Goal: Task Accomplishment & Management: Use online tool/utility

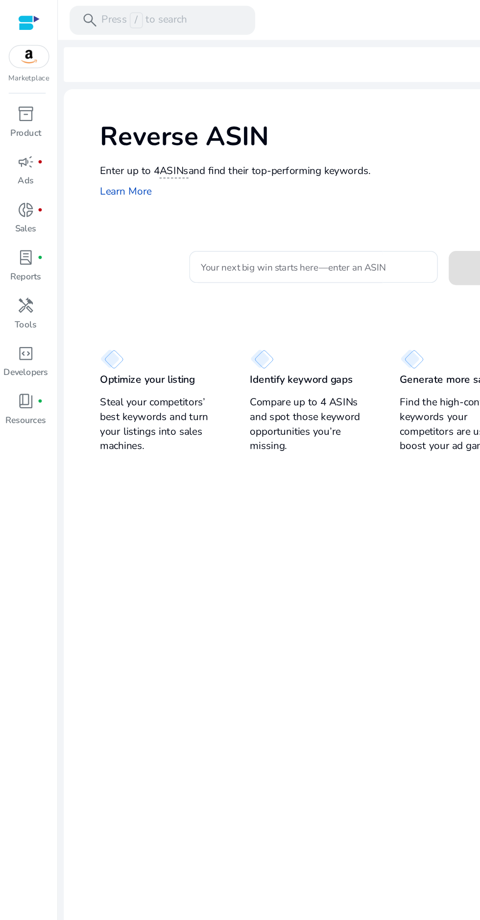
click at [194, 181] on input "Your next big win starts here—enter an ASIN" at bounding box center [212, 180] width 153 height 11
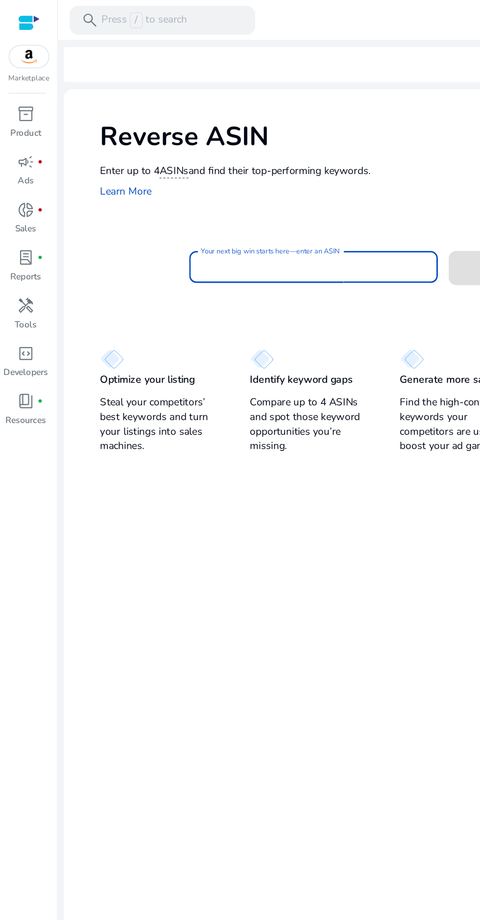
click at [167, 170] on mat-label "Your next big win starts here—enter an ASIN" at bounding box center [183, 169] width 94 height 7
click at [167, 175] on input "Your next big win starts here—enter an ASIN" at bounding box center [212, 180] width 153 height 11
paste input "**********"
type input "**********"
click at [314, 178] on span at bounding box center [350, 181] width 94 height 24
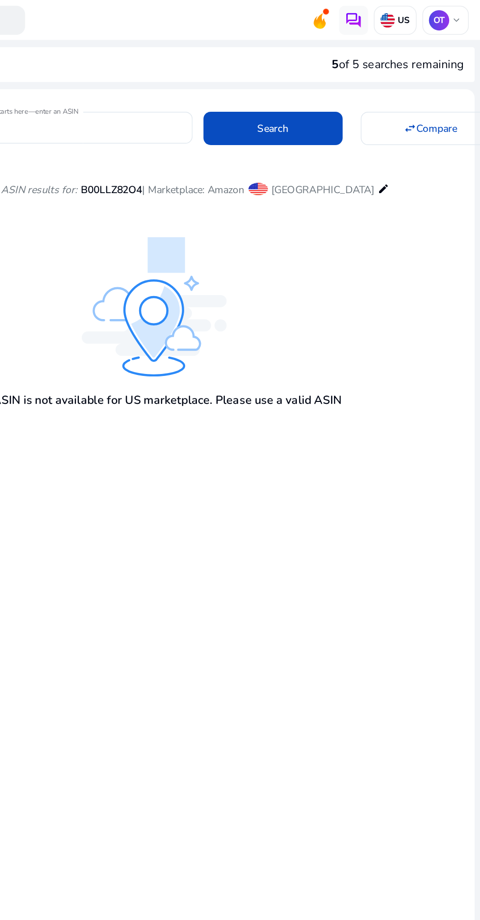
click at [414, 12] on img at bounding box center [418, 14] width 10 height 10
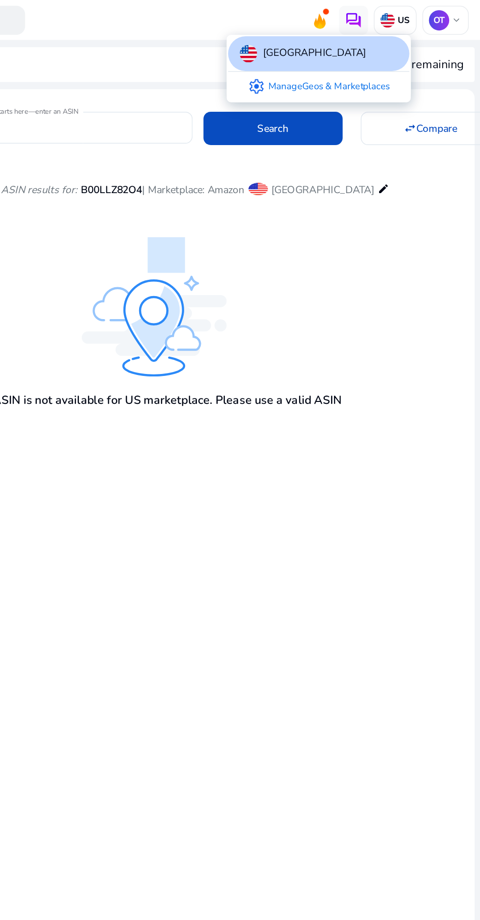
click at [404, 58] on link "settings Manage Geos & Marketplaces" at bounding box center [371, 59] width 112 height 20
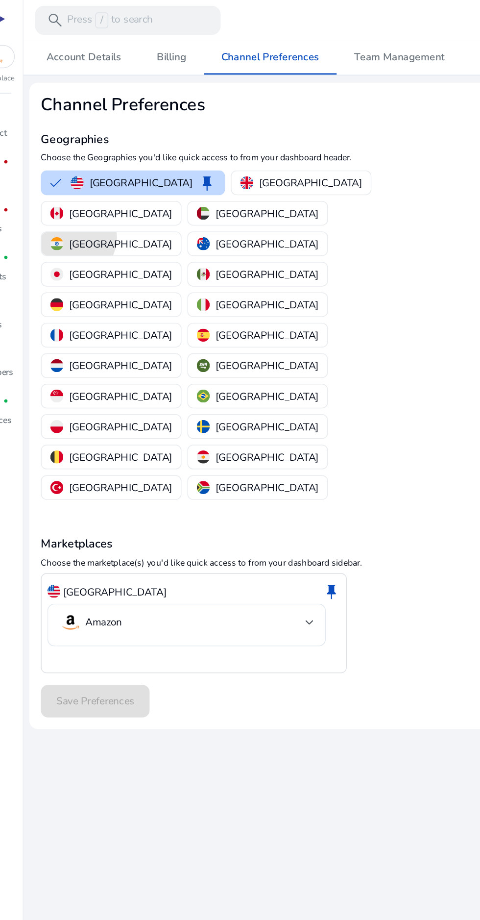
click at [140, 160] on p "[GEOGRAPHIC_DATA]" at bounding box center [105, 165] width 70 height 10
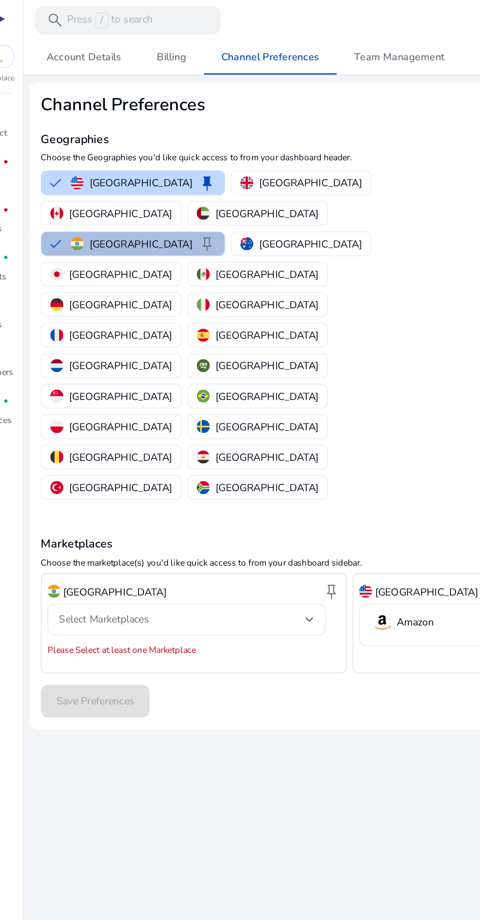
click at [232, 416] on div at bounding box center [233, 418] width 6 height 4
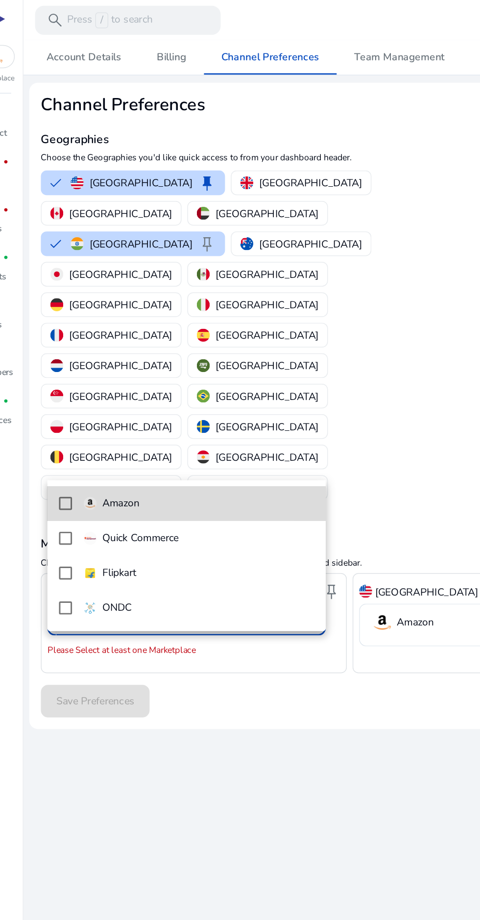
click at [158, 335] on span "Amazon" at bounding box center [158, 340] width 156 height 11
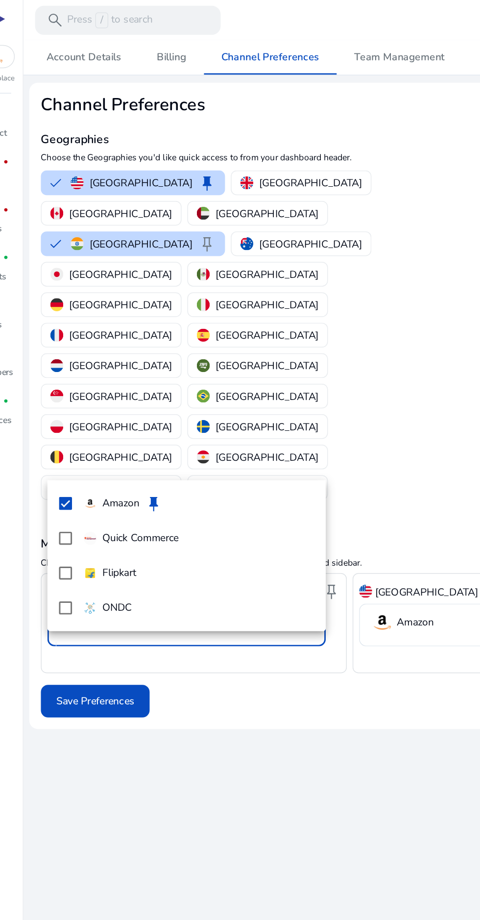
click at [250, 480] on div at bounding box center [240, 460] width 480 height 920
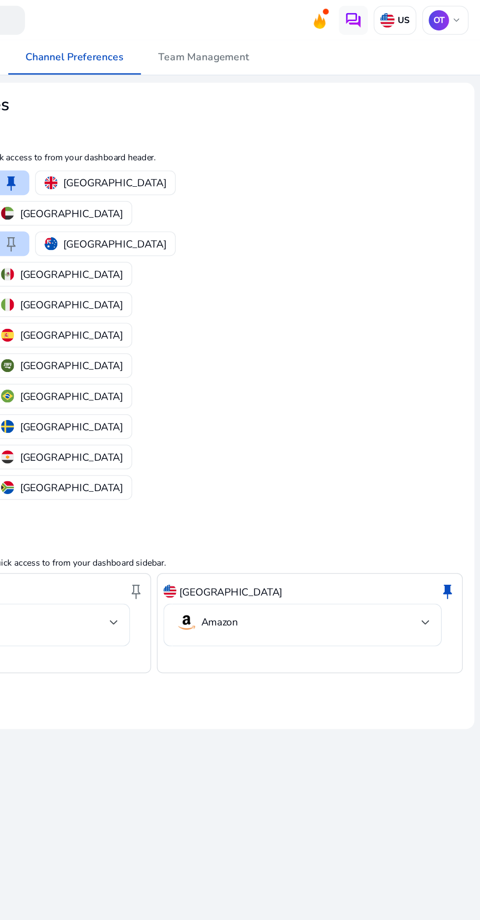
click at [430, 413] on mat-select-trigger "Amazon" at bounding box center [357, 421] width 167 height 16
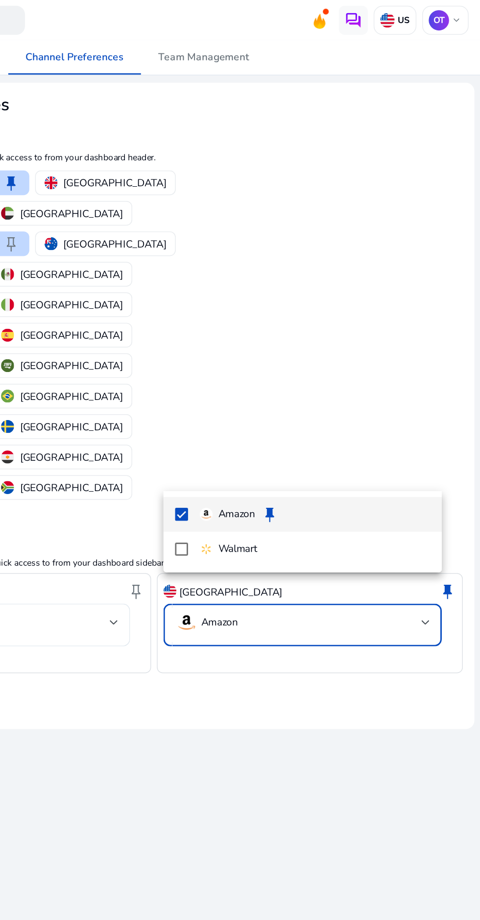
click at [340, 446] on div at bounding box center [240, 460] width 480 height 920
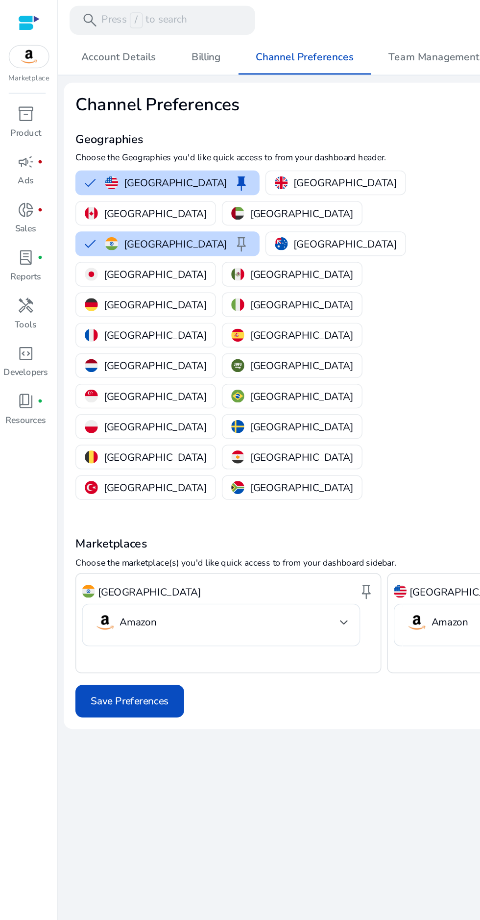
click at [248, 393] on span "keep" at bounding box center [248, 399] width 12 height 12
click at [106, 468] on span "Save Preferences" at bounding box center [87, 473] width 53 height 10
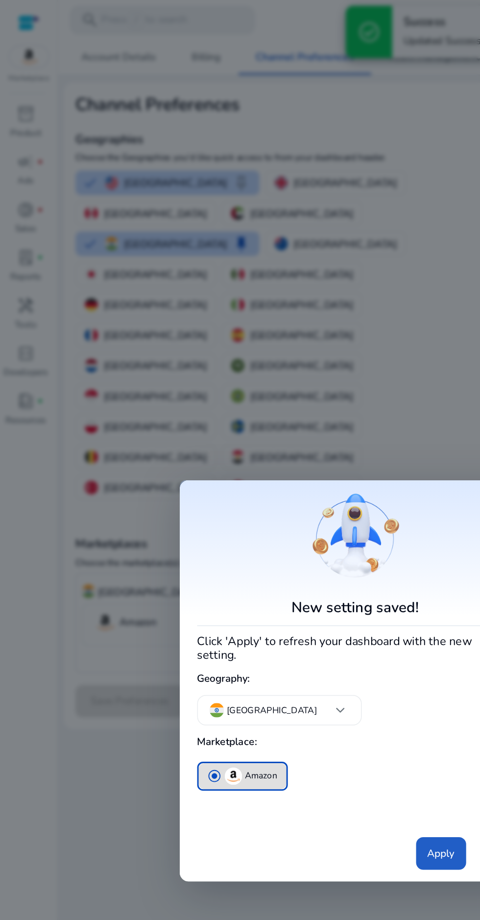
click at [298, 571] on span "Apply" at bounding box center [298, 576] width 18 height 10
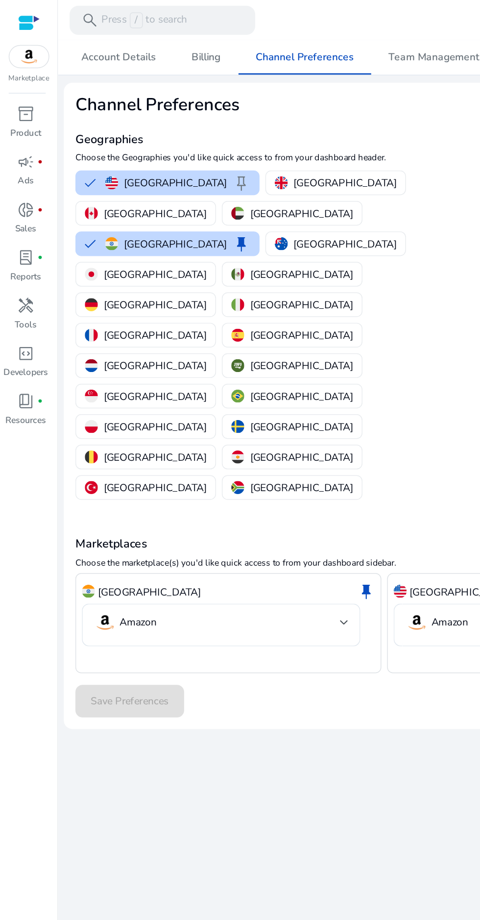
click at [14, 205] on span "handyman" at bounding box center [18, 206] width 12 height 12
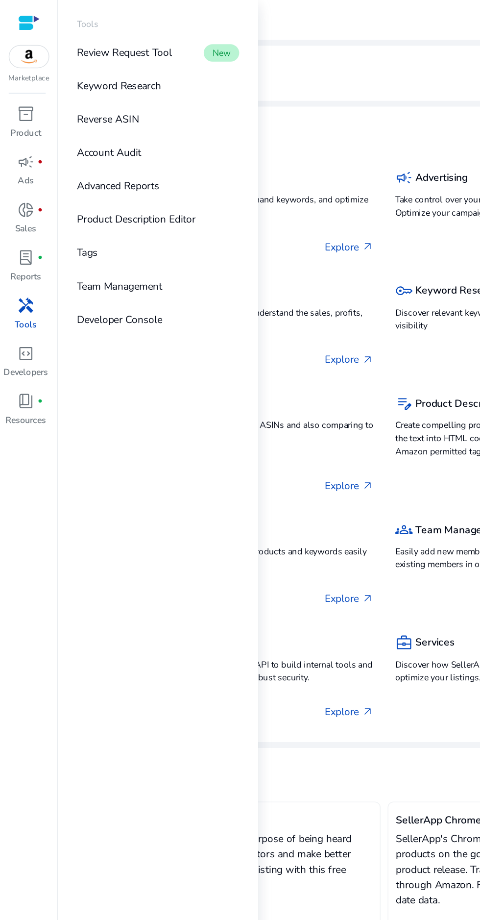
click at [112, 78] on link "Reverse ASIN" at bounding box center [106, 81] width 125 height 22
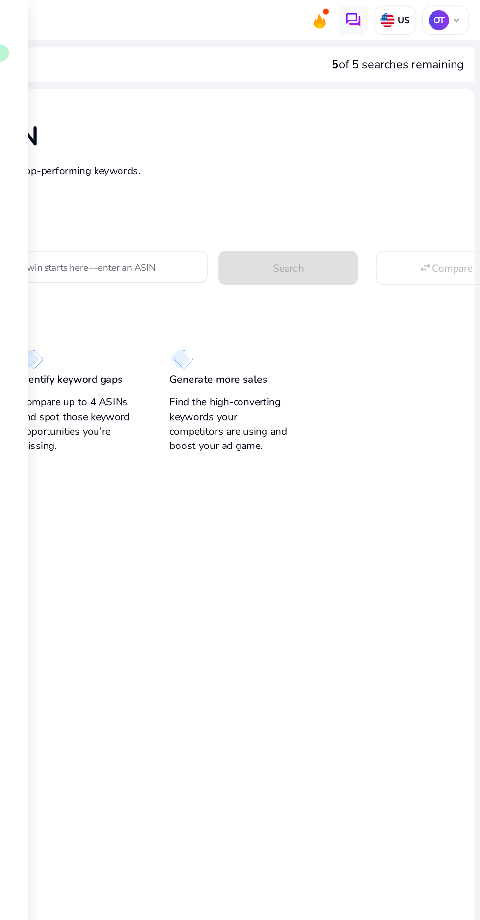
click at [422, 13] on p "US" at bounding box center [427, 14] width 10 height 8
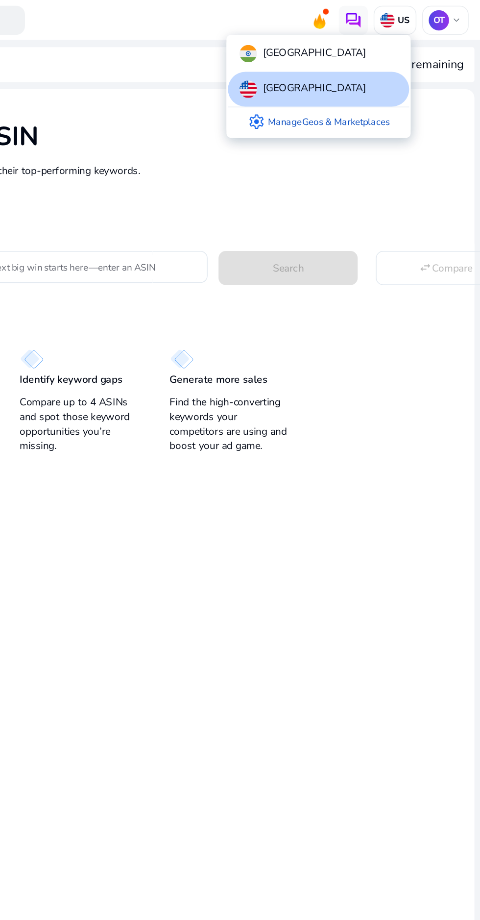
click at [388, 31] on div "[GEOGRAPHIC_DATA]" at bounding box center [371, 36] width 122 height 24
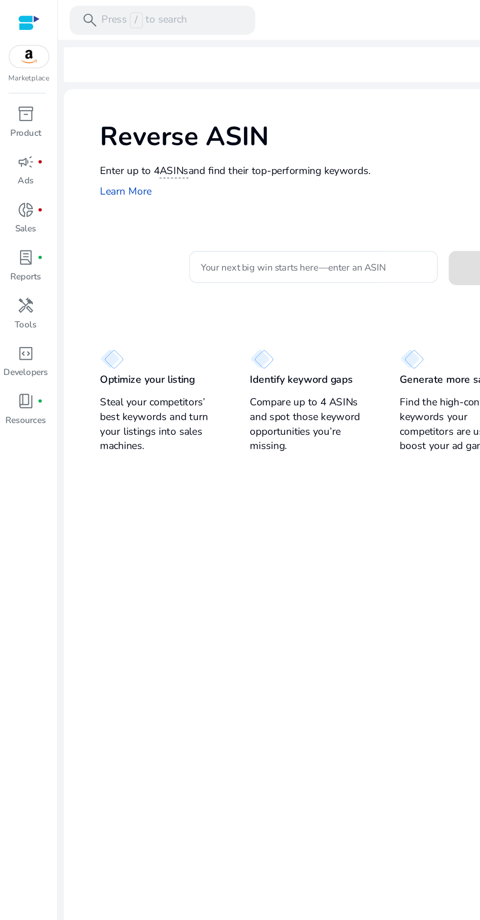
click at [172, 180] on input "Your next big win starts here—enter an ASIN" at bounding box center [212, 180] width 153 height 11
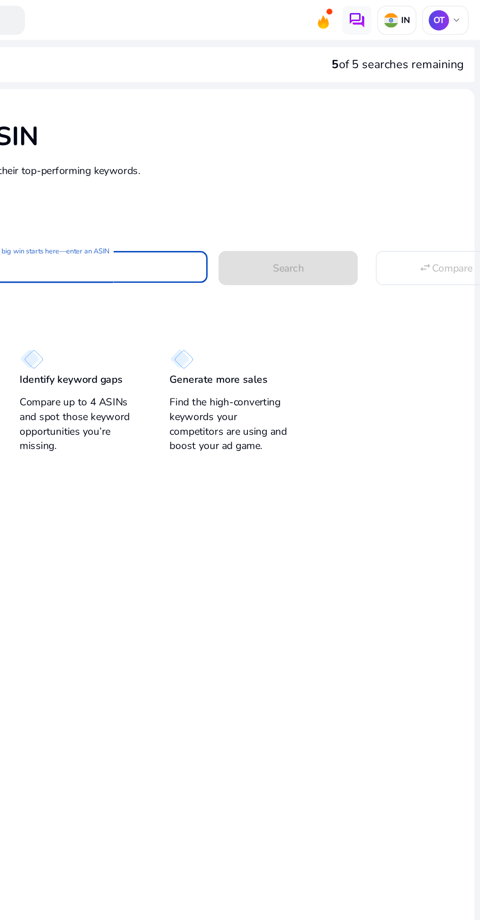
type input "**********"
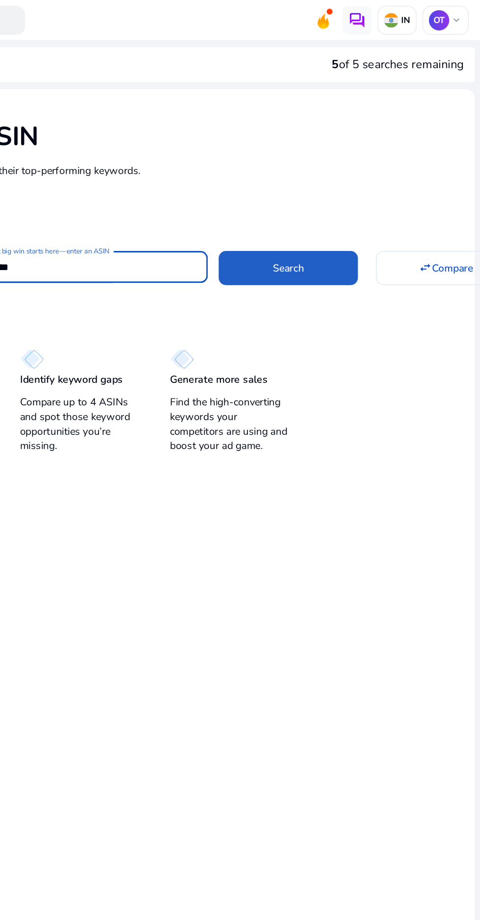
click at [366, 178] on span at bounding box center [350, 181] width 94 height 24
